Goal: Transaction & Acquisition: Purchase product/service

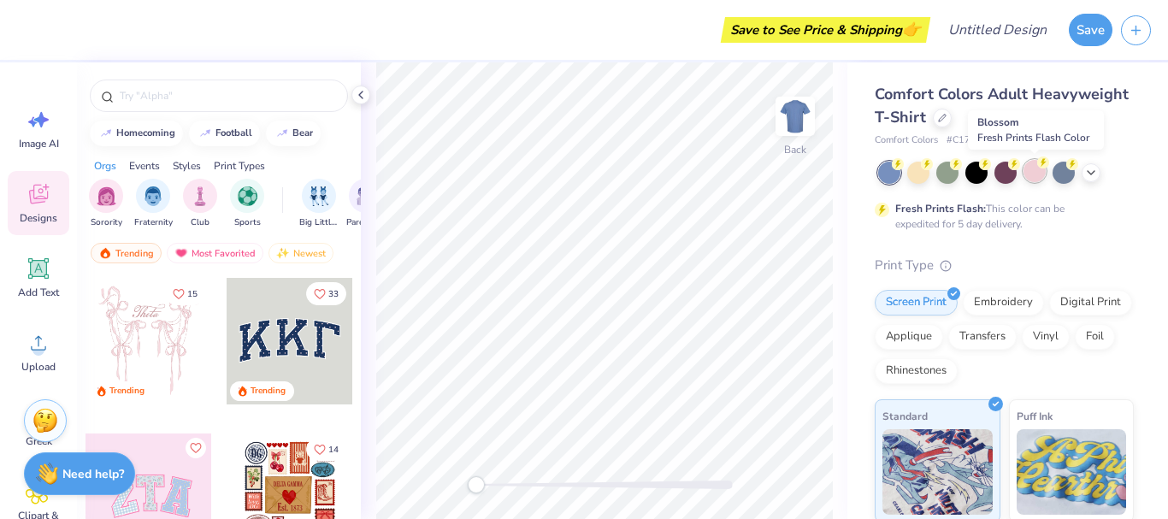
click at [1030, 177] on div at bounding box center [1035, 171] width 22 height 22
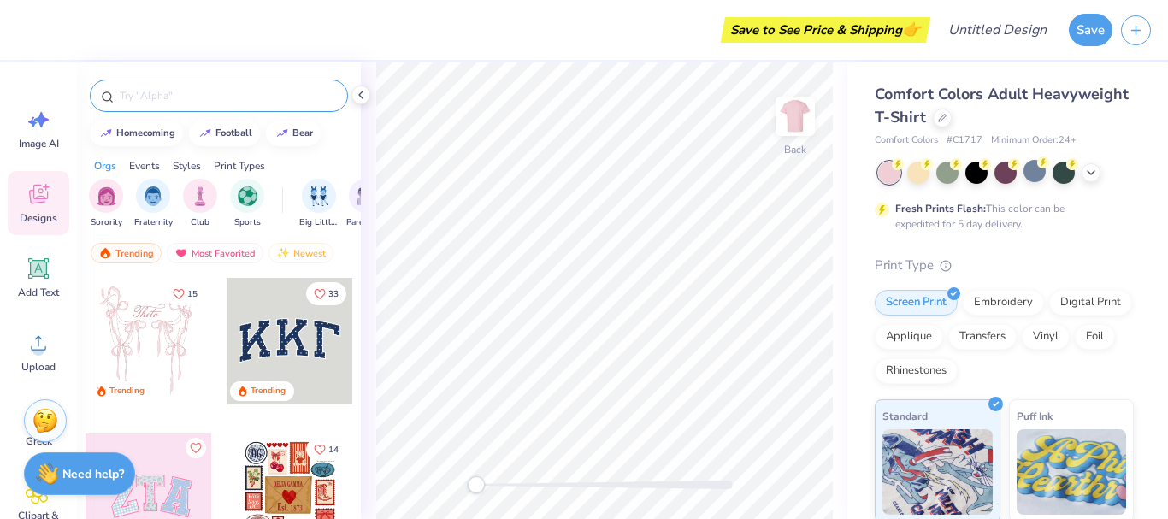
click at [194, 102] on input "text" at bounding box center [227, 95] width 219 height 17
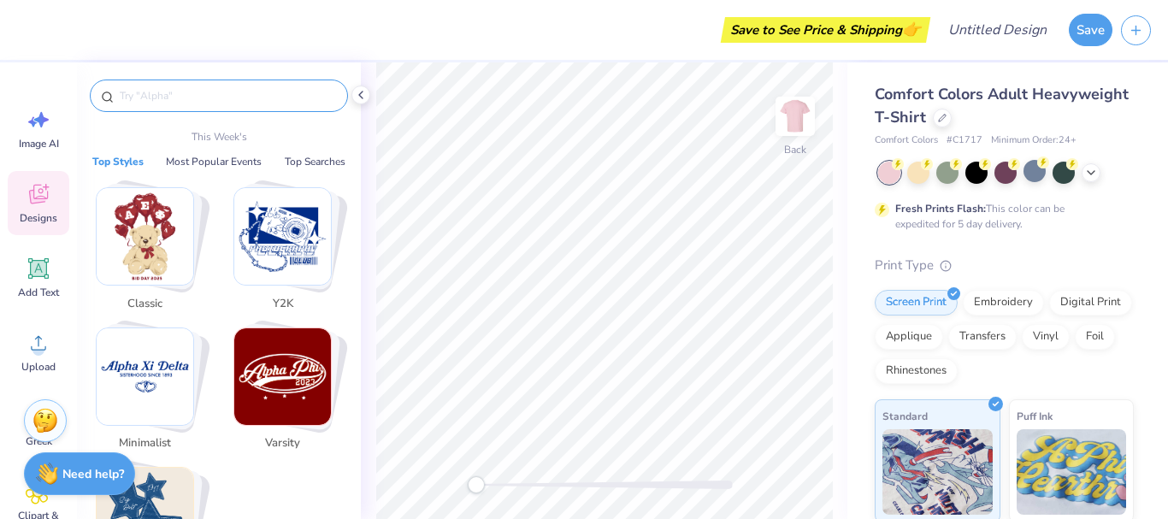
click at [180, 96] on input "text" at bounding box center [227, 95] width 219 height 17
click at [952, 110] on div at bounding box center [942, 116] width 19 height 19
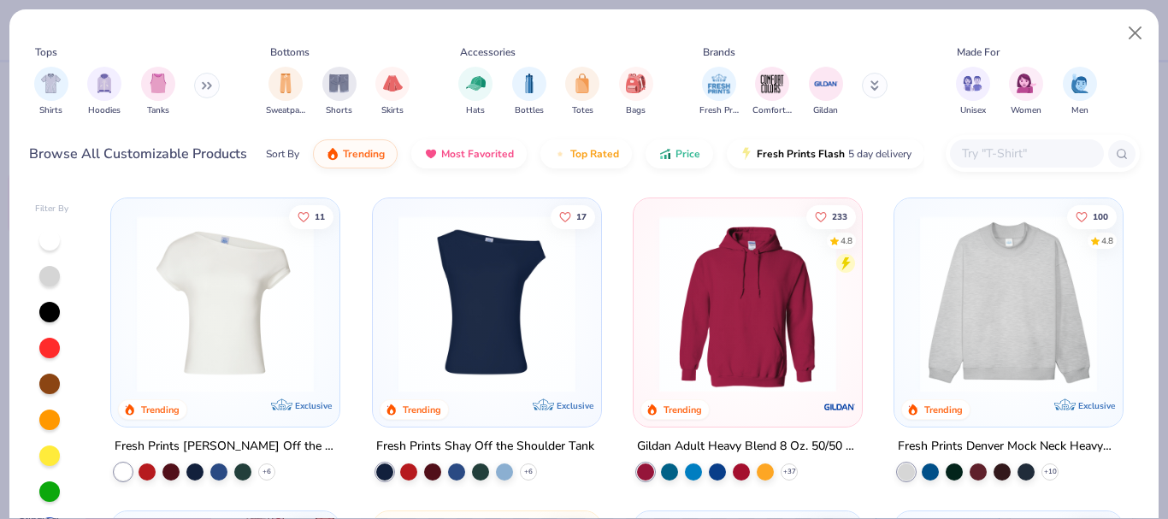
click at [248, 305] on img at bounding box center [225, 303] width 194 height 177
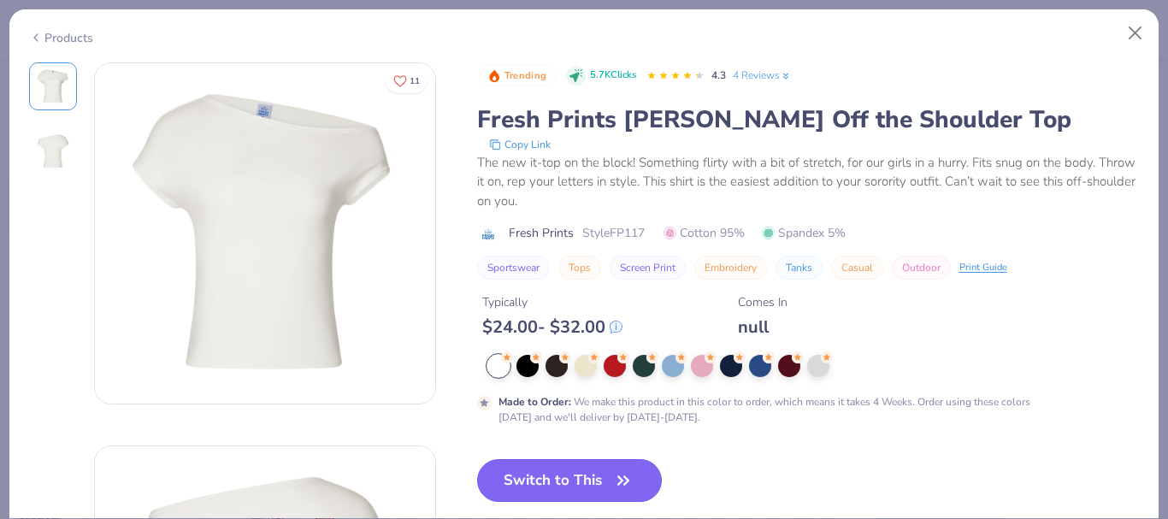
click at [558, 468] on button "Switch to This" at bounding box center [570, 480] width 186 height 43
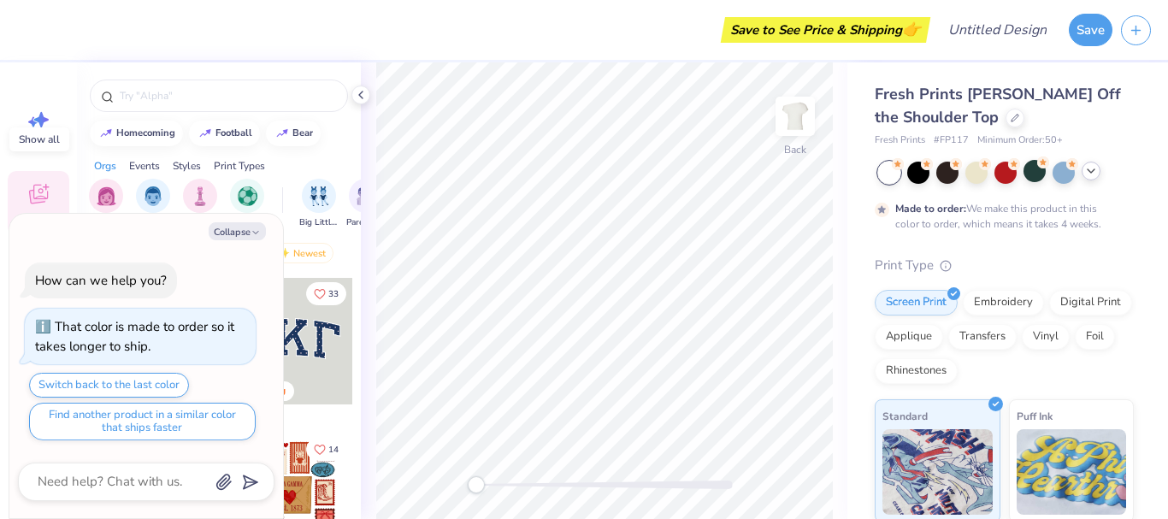
click at [1092, 168] on icon at bounding box center [1091, 171] width 14 height 14
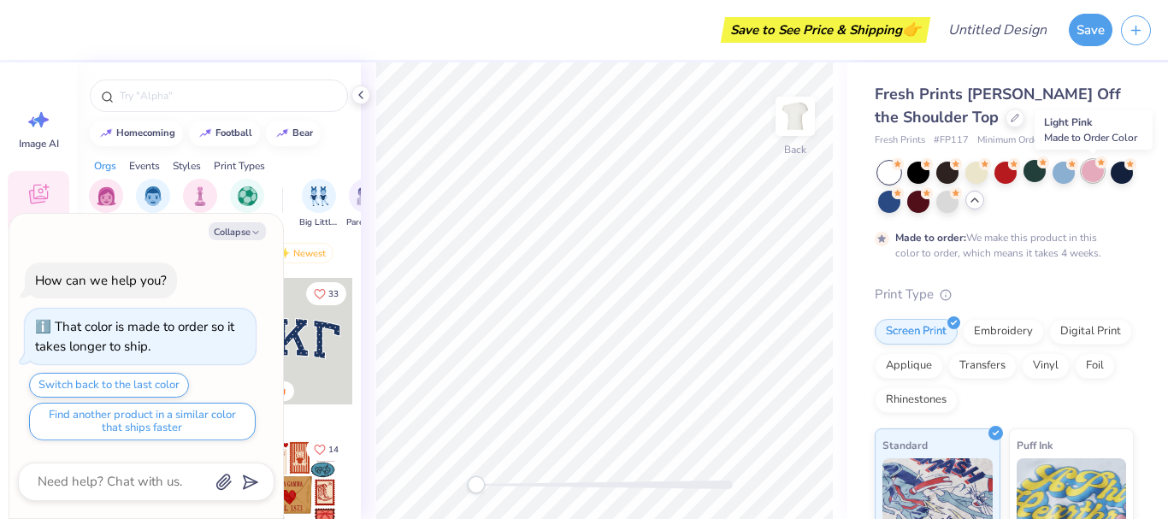
click at [1091, 170] on div at bounding box center [1093, 171] width 22 height 22
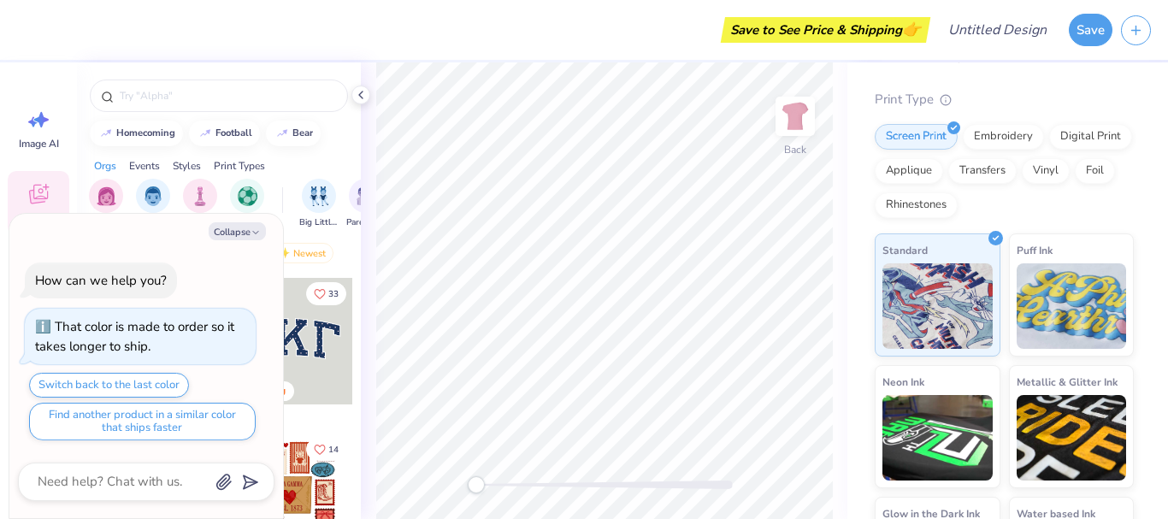
scroll to position [198, 0]
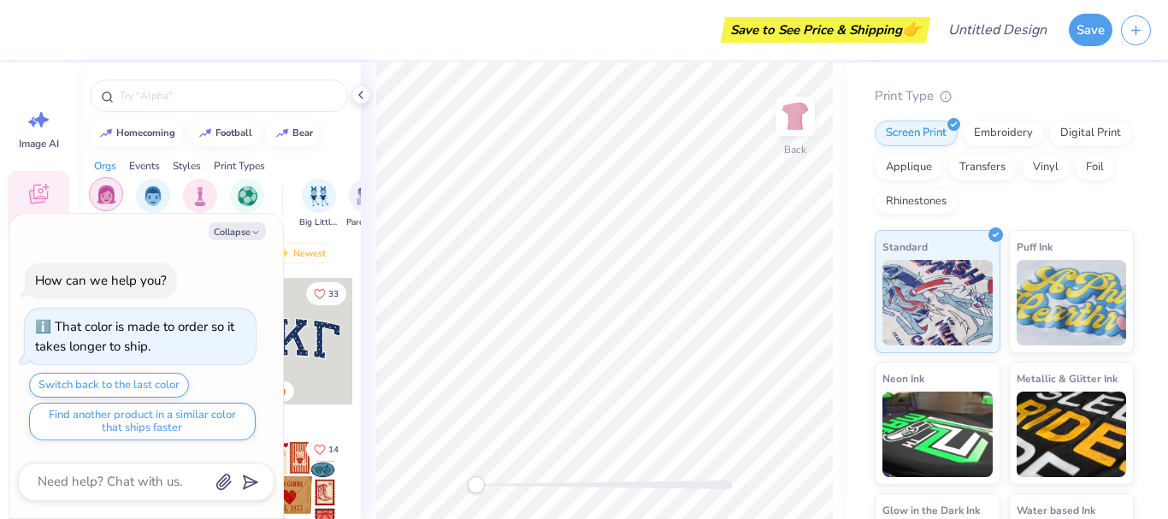
click at [115, 199] on img "filter for Sorority" at bounding box center [107, 195] width 20 height 20
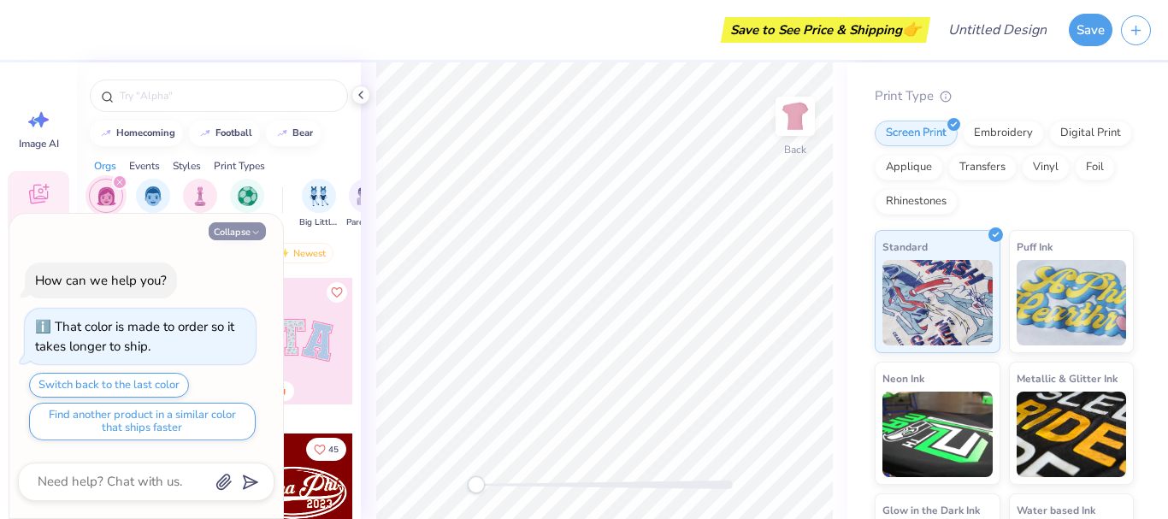
click at [241, 222] on button "Collapse" at bounding box center [237, 231] width 57 height 18
type textarea "x"
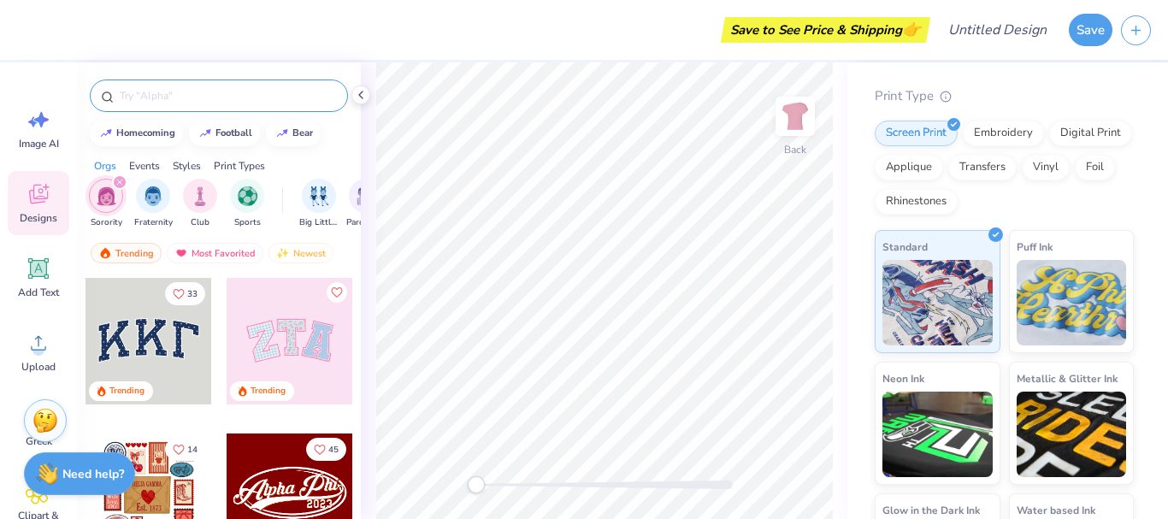
click at [209, 102] on input "text" at bounding box center [227, 95] width 219 height 17
type input "[PERSON_NAME]"
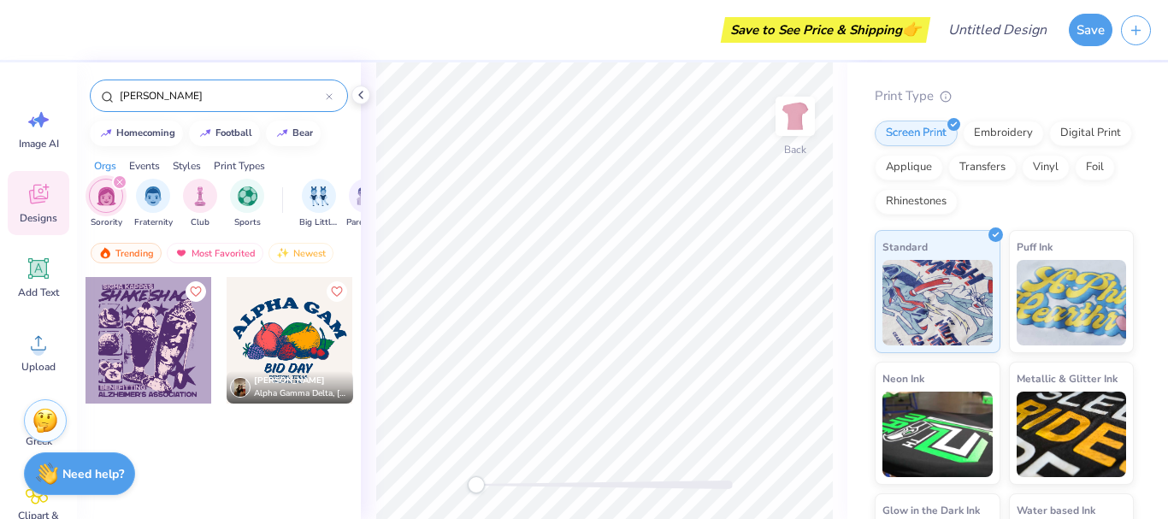
scroll to position [0, 0]
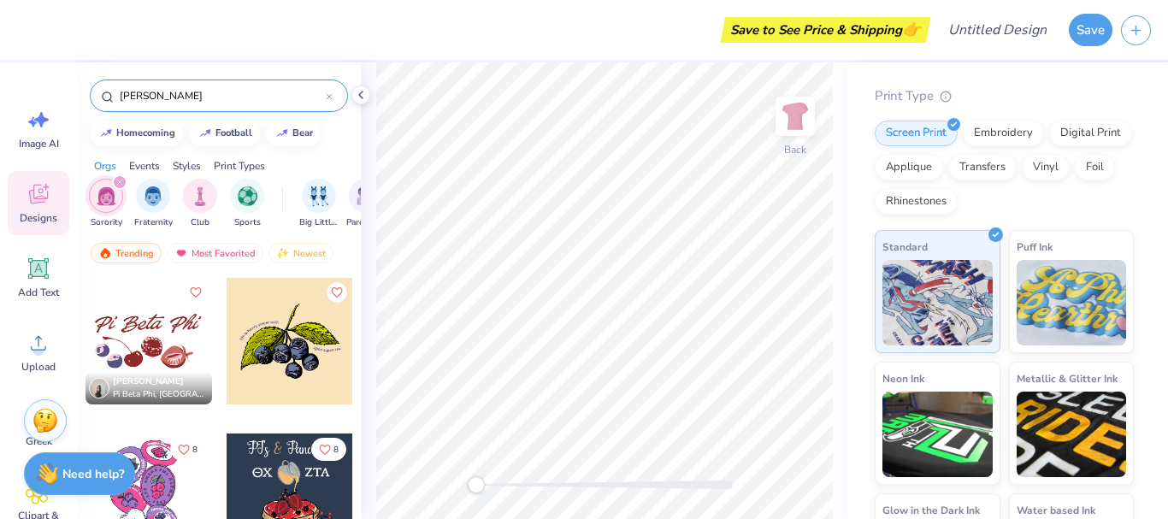
click at [117, 175] on div "filter for Sorority" at bounding box center [119, 181] width 15 height 15
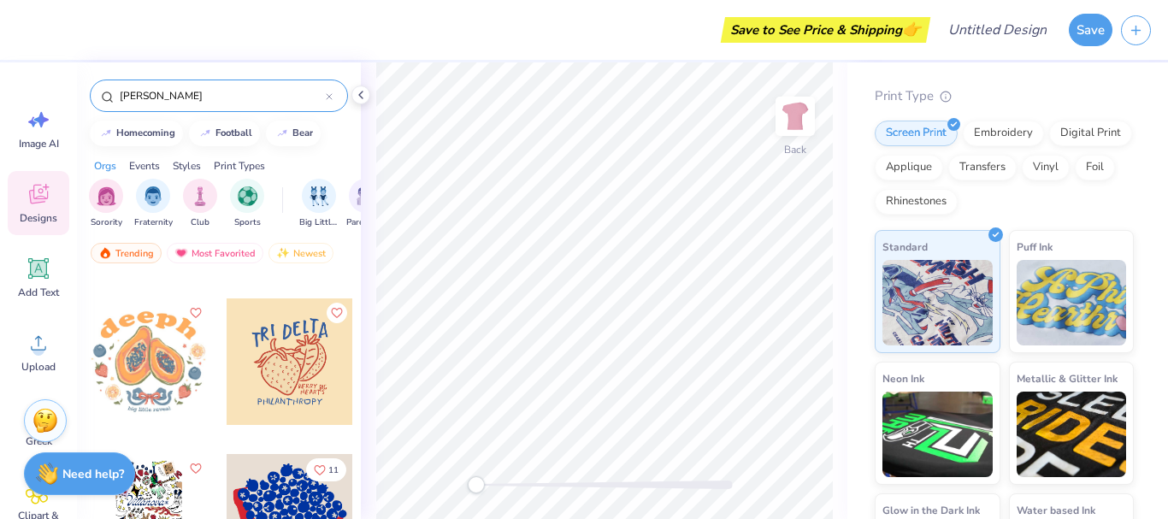
scroll to position [555, 0]
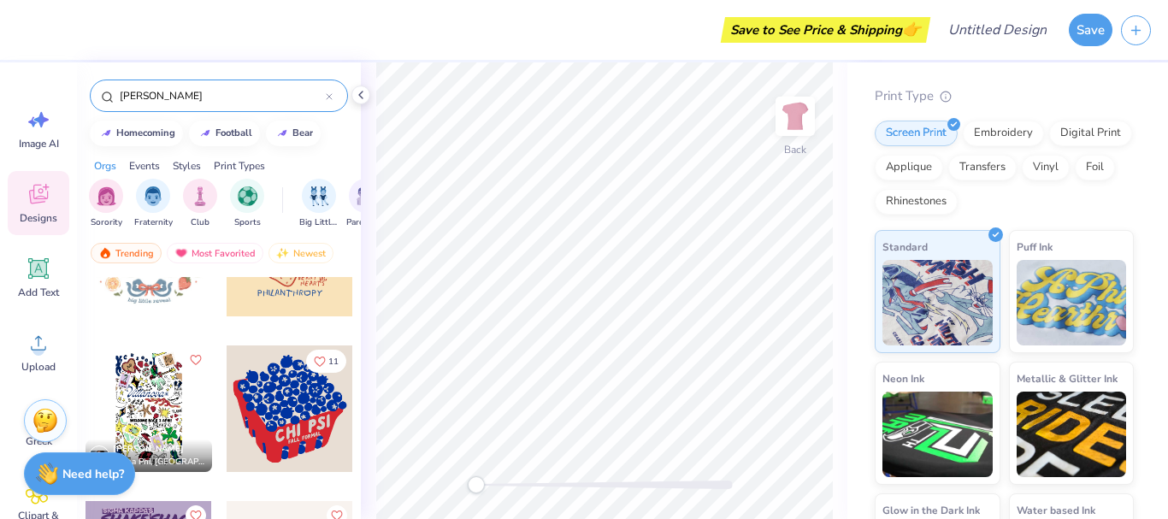
click at [274, 400] on div at bounding box center [290, 408] width 127 height 127
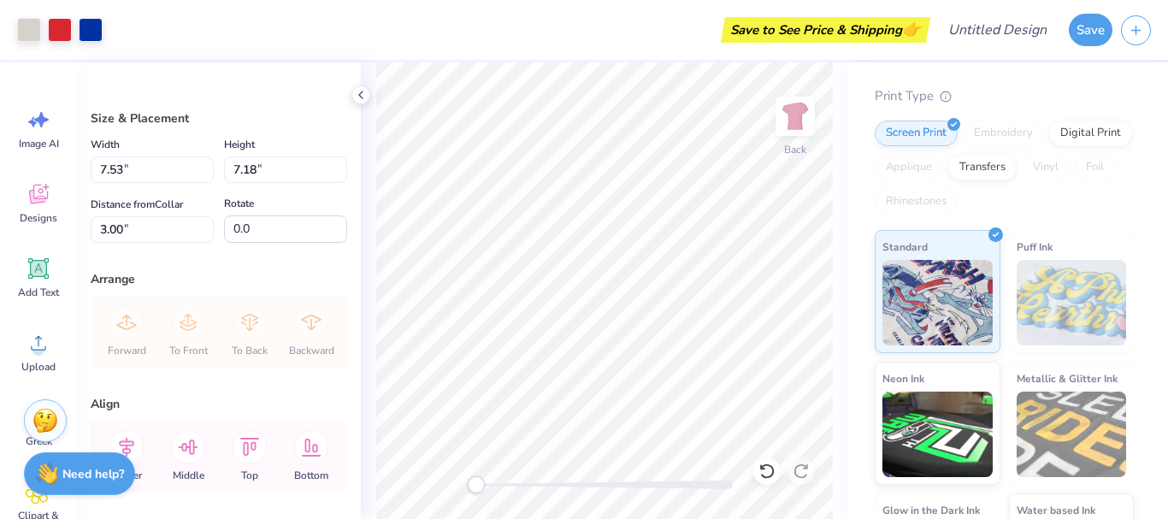
type input "7.53"
type input "7.18"
type input "6.76"
type input "6.44"
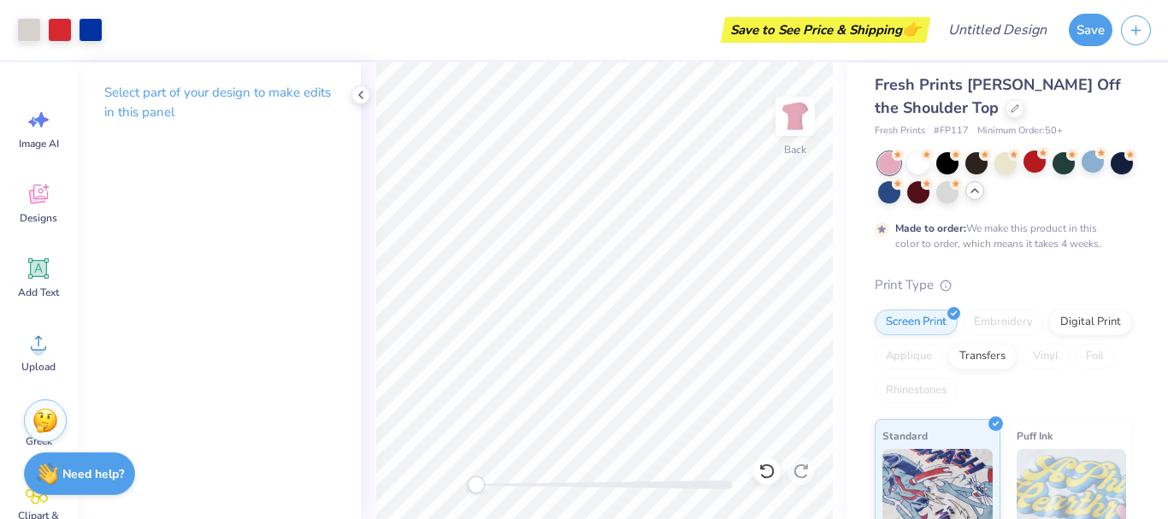
scroll to position [9, 0]
click at [918, 163] on div at bounding box center [918, 162] width 22 height 22
